Goal: Task Accomplishment & Management: Manage account settings

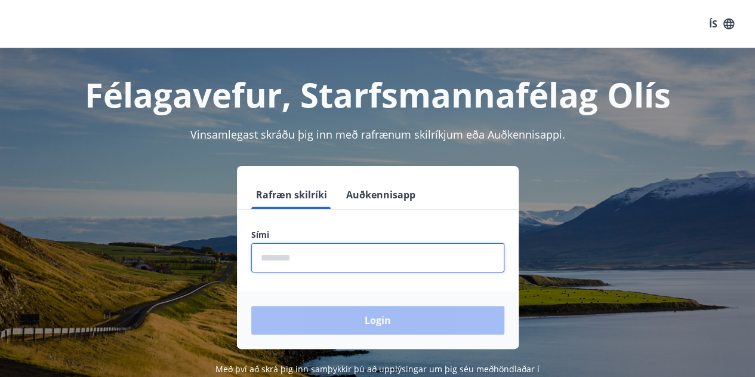
click at [312, 265] on input "phone" at bounding box center [377, 257] width 253 height 29
type input "********"
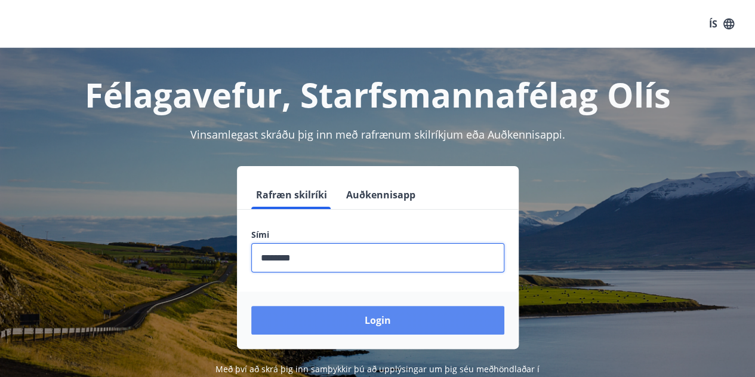
click at [391, 312] on button "Login" at bounding box center [377, 320] width 253 height 29
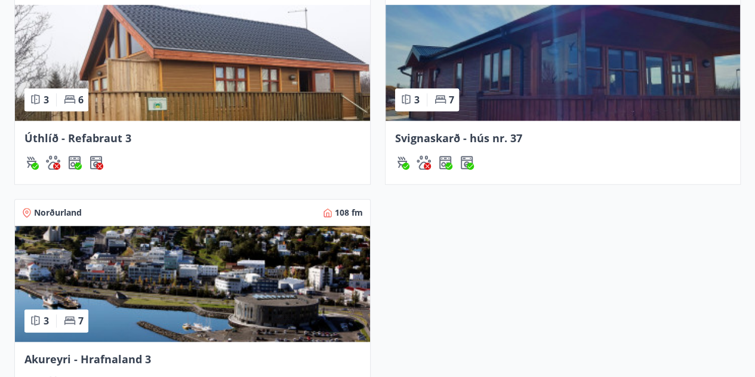
scroll to position [525, 0]
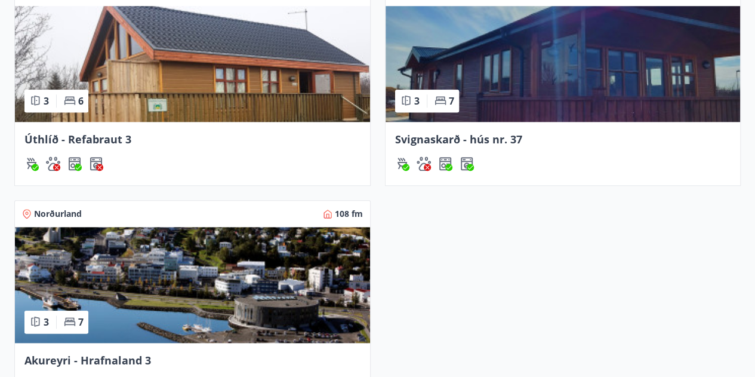
click at [509, 140] on span "Svignaskarð - hús nr. 37" at bounding box center [458, 139] width 127 height 14
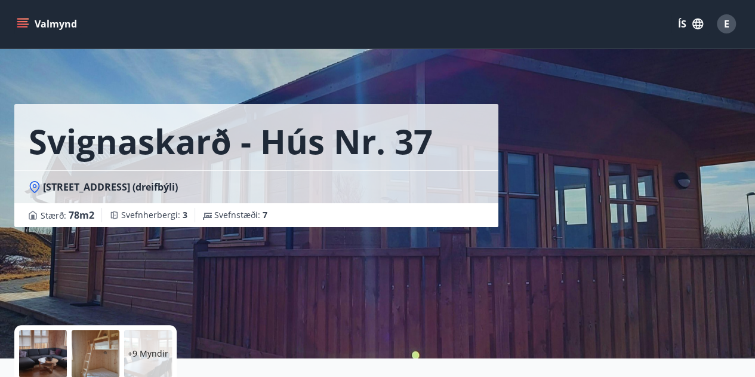
click at [64, 24] on button "Valmynd" at bounding box center [47, 23] width 67 height 21
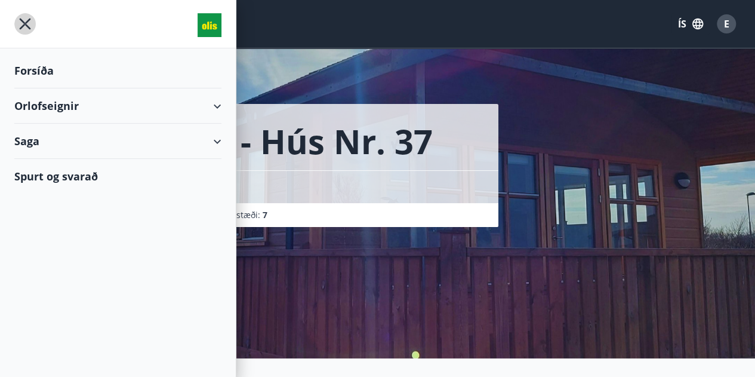
click at [23, 13] on icon "menu" at bounding box center [24, 23] width 21 height 21
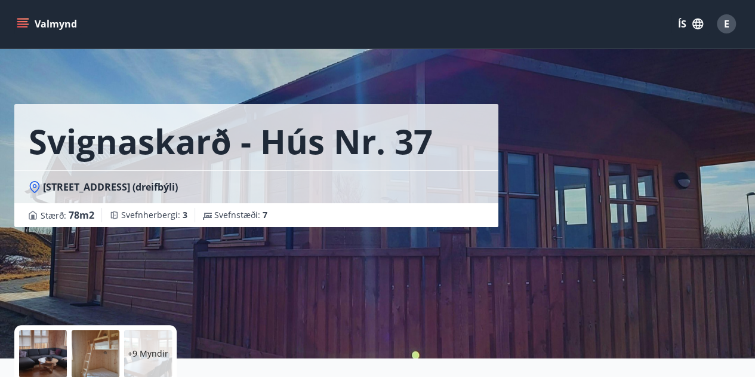
click at [25, 22] on icon "menu" at bounding box center [22, 21] width 11 height 1
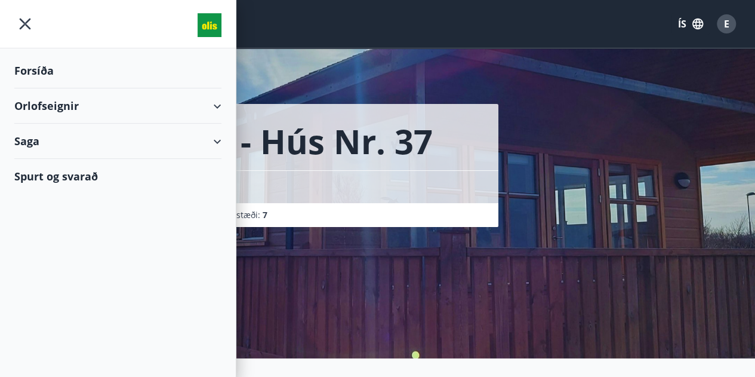
click at [26, 24] on icon "menu" at bounding box center [25, 24] width 11 height 11
